Goal: Transaction & Acquisition: Purchase product/service

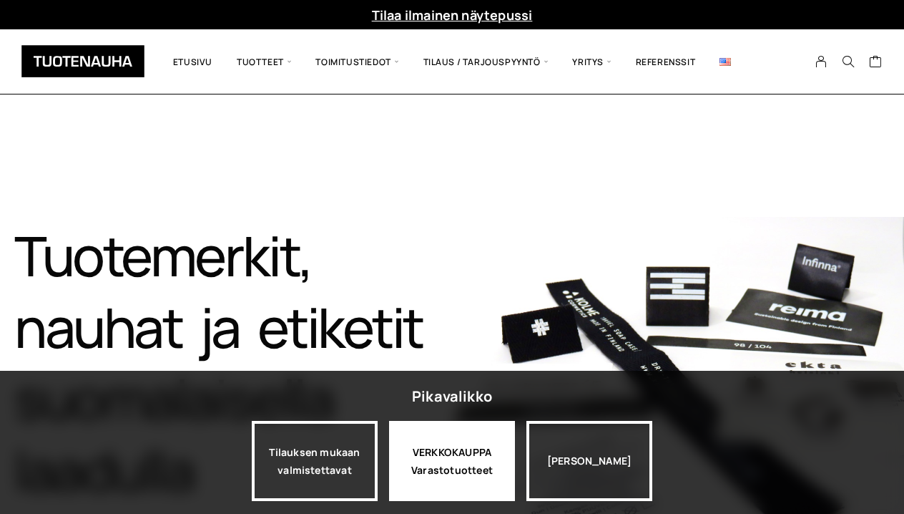
click at [456, 468] on div "VERKKOKAUPPA Varastotuotteet" at bounding box center [452, 461] width 126 height 80
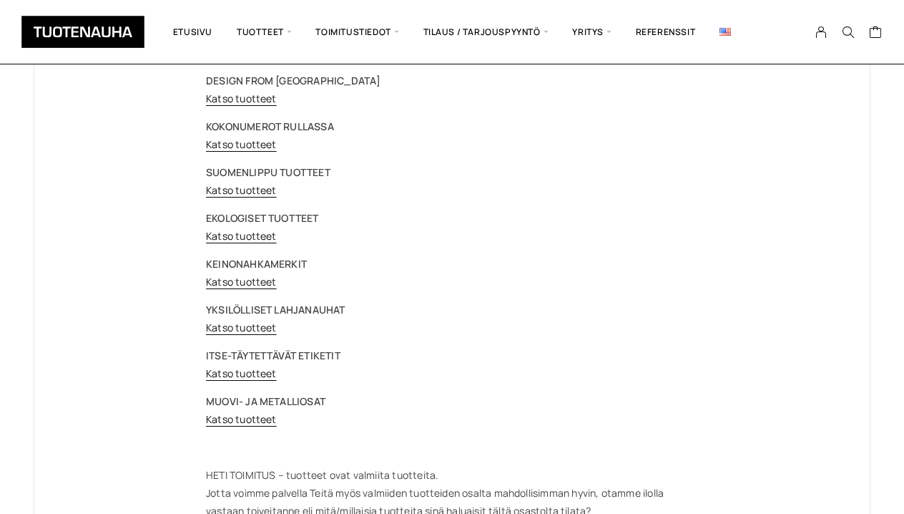
scroll to position [202, 0]
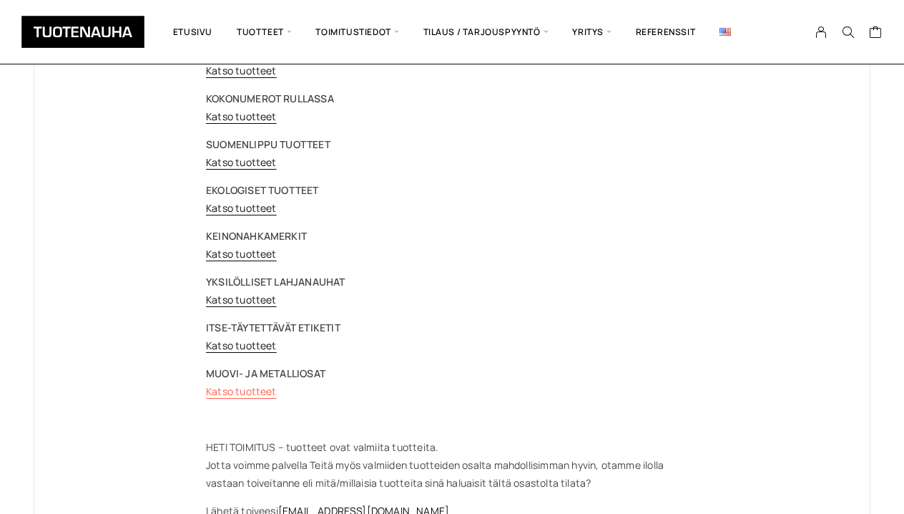
click at [260, 391] on link "Katso tuotteet" at bounding box center [241, 391] width 71 height 14
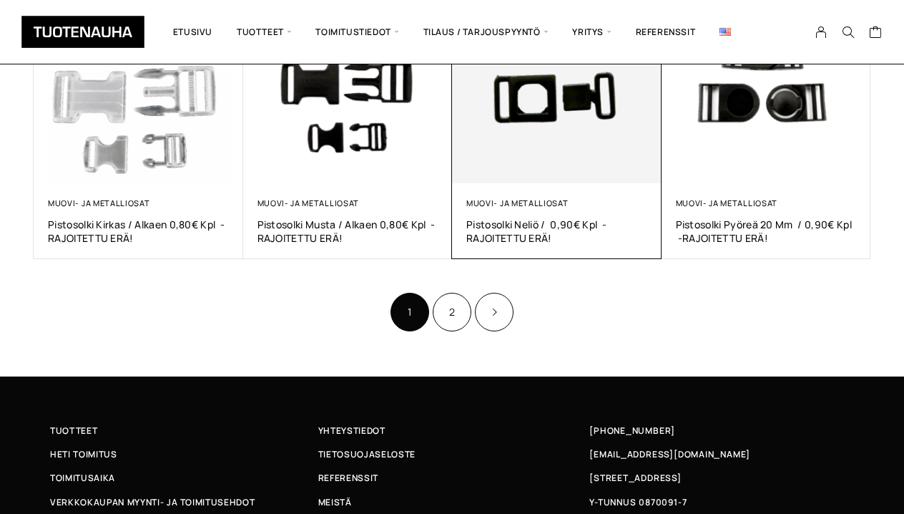
scroll to position [911, 0]
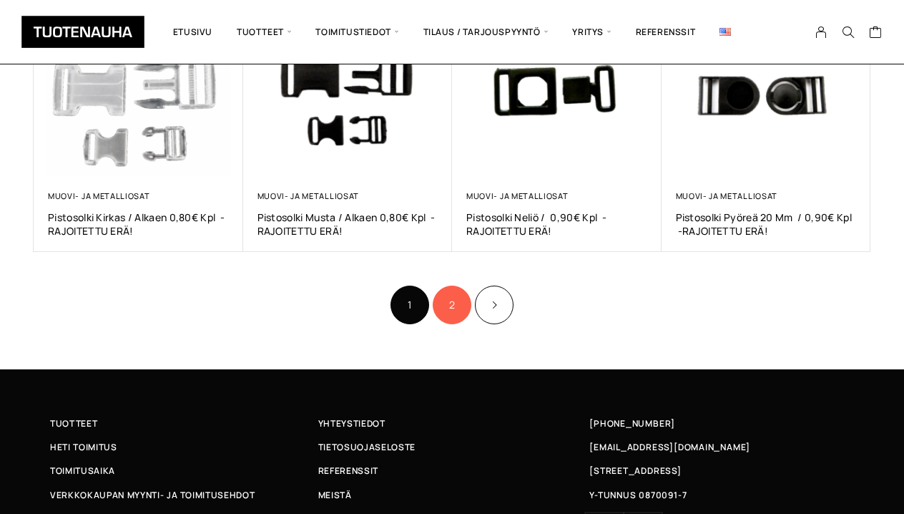
click at [454, 300] on link "2" at bounding box center [452, 304] width 39 height 39
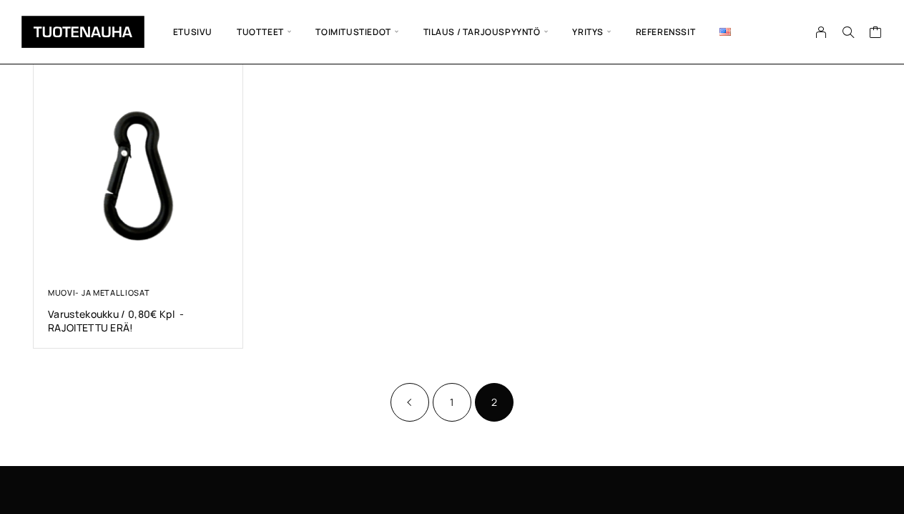
scroll to position [556, 0]
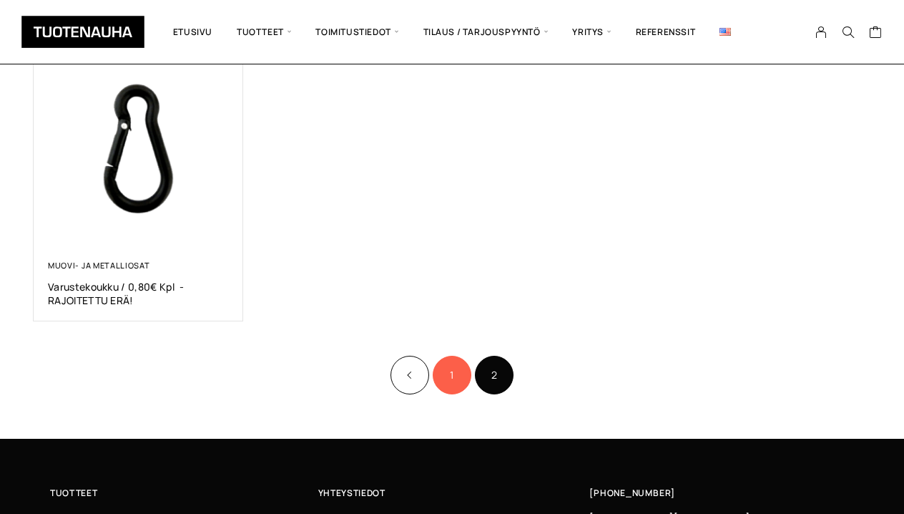
click at [450, 375] on link "1" at bounding box center [452, 374] width 39 height 39
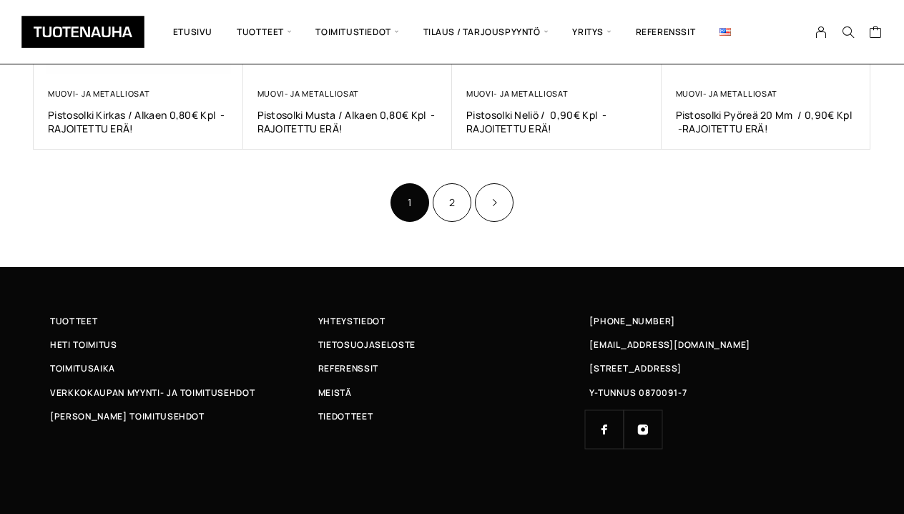
scroll to position [1013, 0]
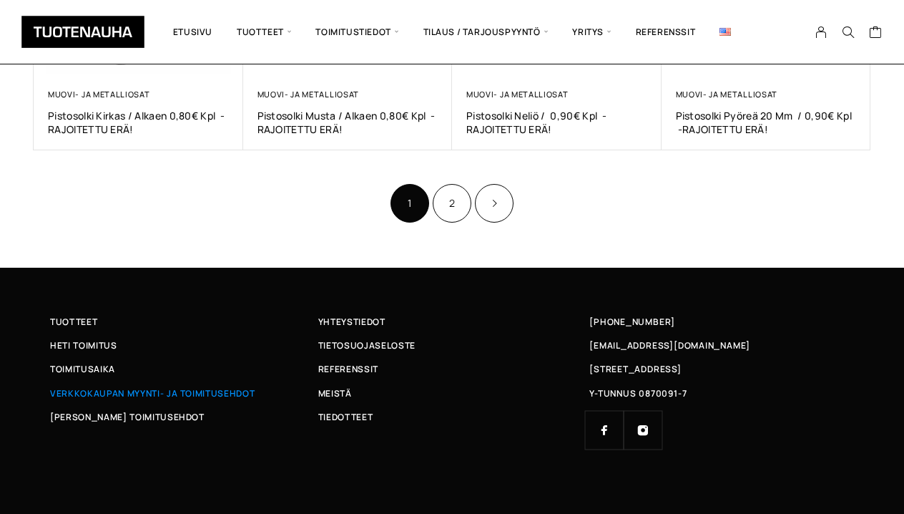
click at [73, 390] on span "Verkkokaupan myynti- ja toimitusehdot" at bounding box center [152, 392] width 205 height 15
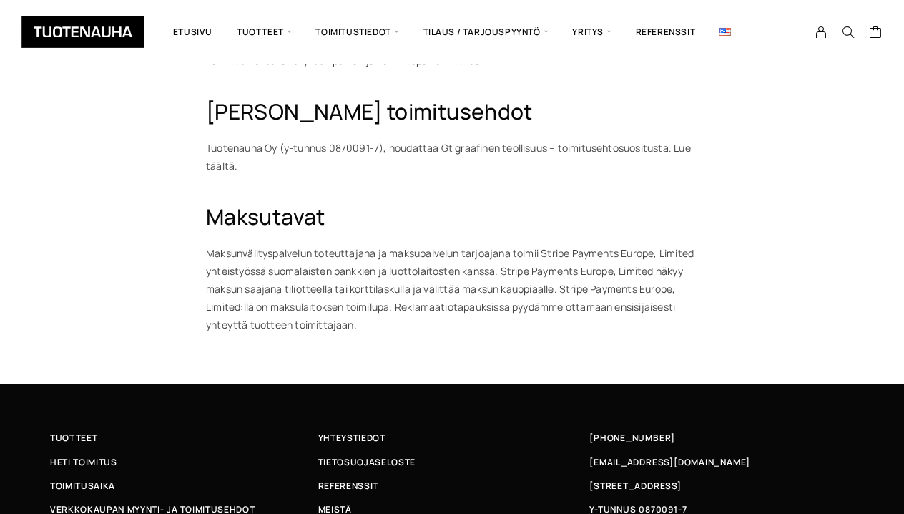
scroll to position [1531, 0]
